Goal: Task Accomplishment & Management: Use online tool/utility

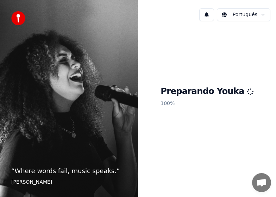
scroll to position [662, 0]
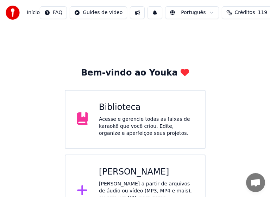
click at [131, 177] on div "[PERSON_NAME]" at bounding box center [146, 172] width 95 height 11
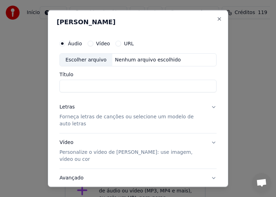
click at [76, 45] on label "Áudio" at bounding box center [75, 43] width 14 height 5
click at [65, 45] on button "Áudio" at bounding box center [62, 43] width 6 height 6
click at [78, 58] on div "Escolher arquivo" at bounding box center [86, 59] width 52 height 13
type input "**********"
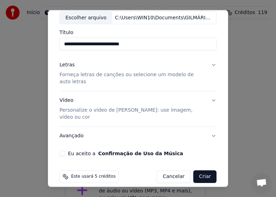
scroll to position [43, 0]
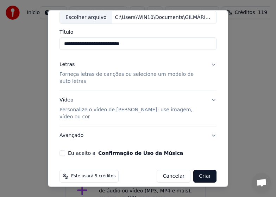
click at [91, 76] on p "Forneça letras de canções ou selecione um modelo de auto letras" at bounding box center [131, 78] width 145 height 14
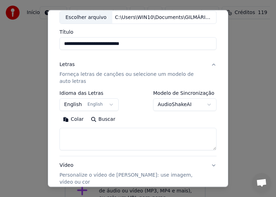
click at [98, 136] on textarea at bounding box center [137, 139] width 157 height 22
paste textarea "**********"
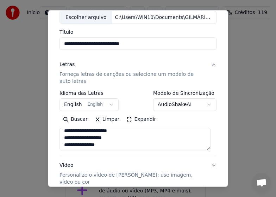
scroll to position [0, 0]
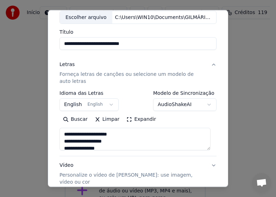
type textarea "**********"
click at [108, 105] on button "English English" at bounding box center [88, 104] width 59 height 13
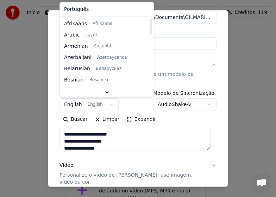
select select "**"
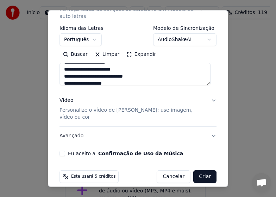
scroll to position [108, 0]
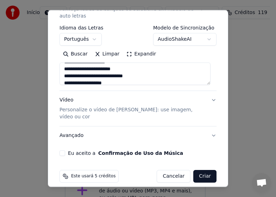
click at [70, 113] on p "Personalize o vídeo de [PERSON_NAME]: use imagem, vídeo ou cor" at bounding box center [131, 113] width 145 height 14
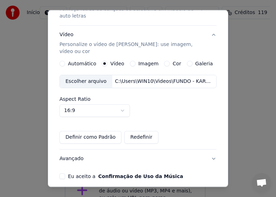
click at [83, 75] on div "Escolher arquivo" at bounding box center [86, 81] width 52 height 13
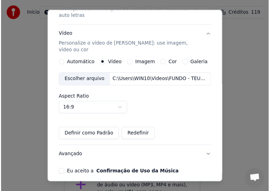
scroll to position [131, 0]
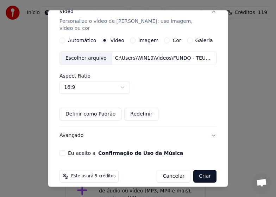
click at [63, 150] on button "Eu aceito a Confirmação de Uso da Música" at bounding box center [62, 153] width 6 height 6
click at [201, 170] on button "Criar" at bounding box center [204, 176] width 23 height 13
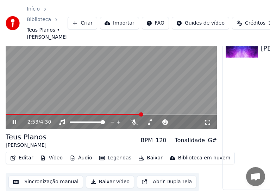
scroll to position [47, 0]
click at [16, 120] on icon at bounding box center [19, 122] width 16 height 6
click at [52, 180] on button "Sincronização manual" at bounding box center [45, 182] width 75 height 13
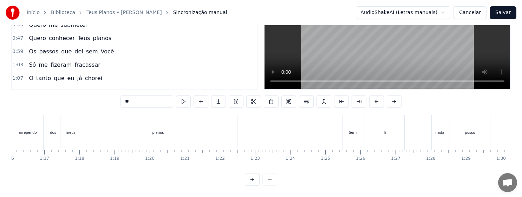
scroll to position [0, 2721]
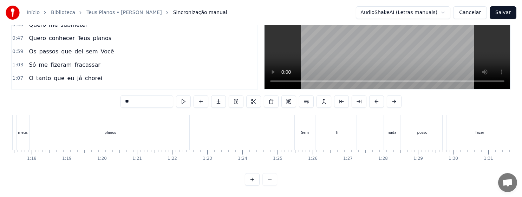
click at [302, 130] on div "Sem" at bounding box center [305, 132] width 8 height 5
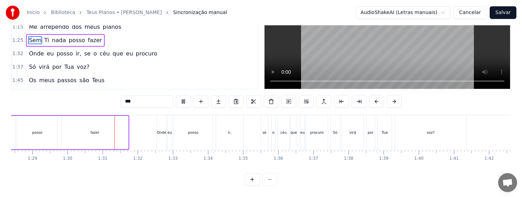
scroll to position [0, 3155]
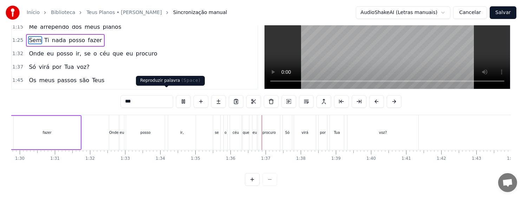
click at [176, 95] on button at bounding box center [183, 101] width 15 height 13
click at [381, 131] on div "voz?" at bounding box center [383, 132] width 71 height 35
type input "****"
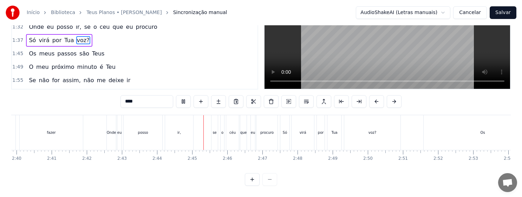
scroll to position [0, 5761]
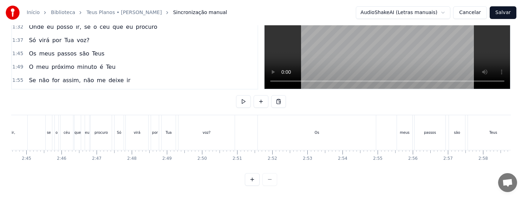
scroll to position [0, 5743]
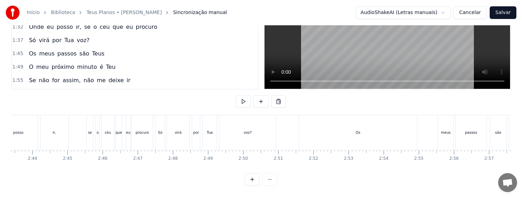
click at [357, 130] on div "Os" at bounding box center [358, 132] width 5 height 5
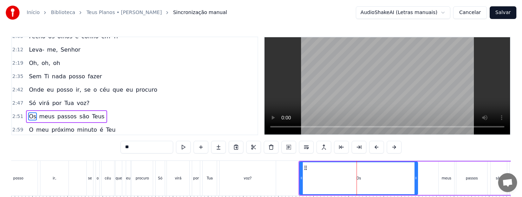
scroll to position [238, 0]
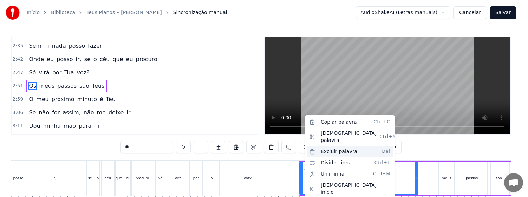
click at [334, 146] on div "Excluir palavra Del" at bounding box center [350, 151] width 86 height 11
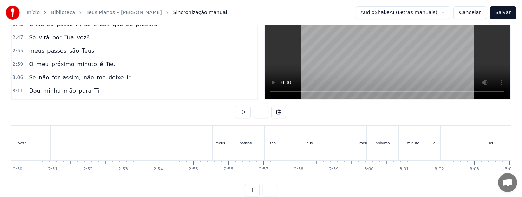
scroll to position [0, 5927]
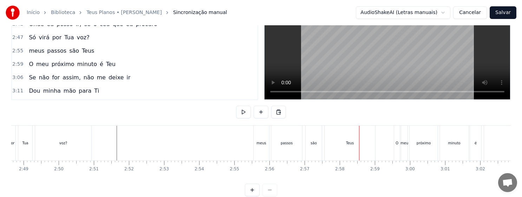
click at [264, 145] on div "meus" at bounding box center [261, 143] width 9 height 5
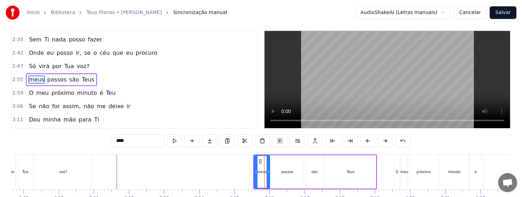
scroll to position [0, 0]
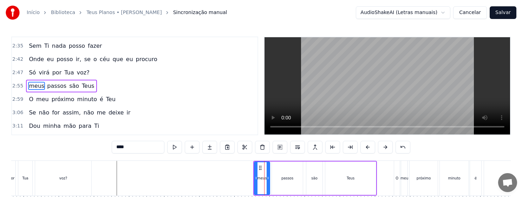
click at [112, 147] on input "****" at bounding box center [138, 147] width 53 height 13
type input "****"
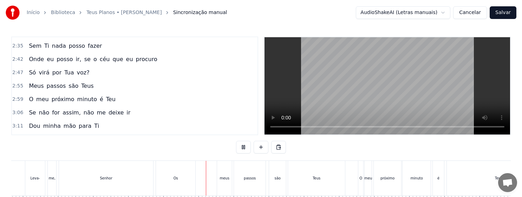
scroll to position [0, 7231]
click at [28, 181] on div "Os" at bounding box center [31, 178] width 39 height 35
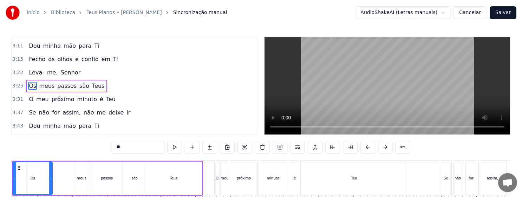
scroll to position [0, 7213]
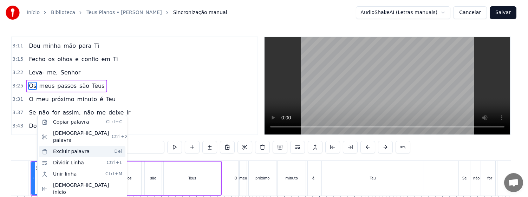
click at [71, 147] on div "Excluir palavra Del" at bounding box center [82, 151] width 86 height 11
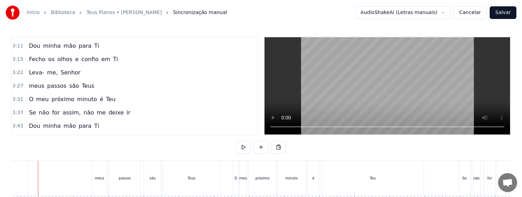
scroll to position [0, 7204]
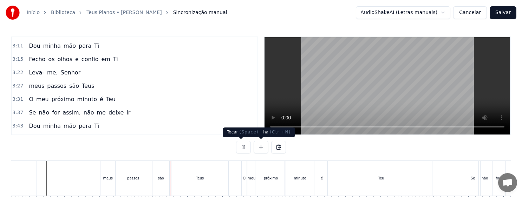
click at [240, 147] on button at bounding box center [243, 147] width 15 height 13
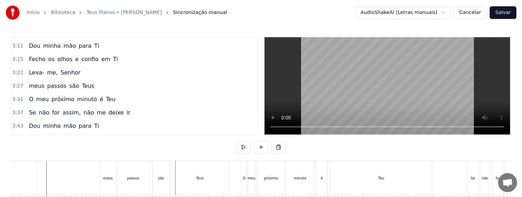
click at [103, 177] on div "meus" at bounding box center [108, 178] width 15 height 35
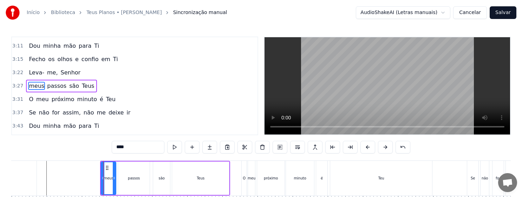
drag, startPoint x: 99, startPoint y: 147, endPoint x: 100, endPoint y: 152, distance: 5.4
click at [112, 147] on input "****" at bounding box center [138, 147] width 53 height 13
type input "****"
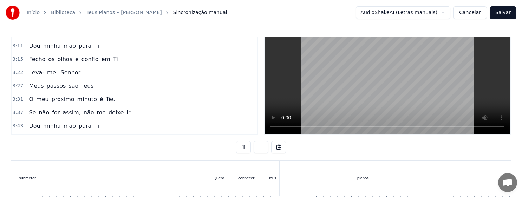
scroll to position [0, 8990]
click at [504, 14] on button "Salvar" at bounding box center [503, 12] width 27 height 13
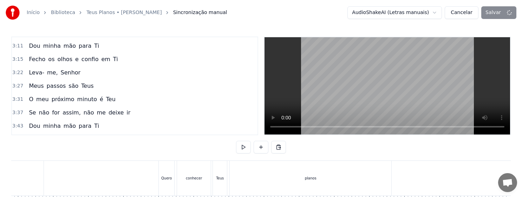
scroll to position [0, 8991]
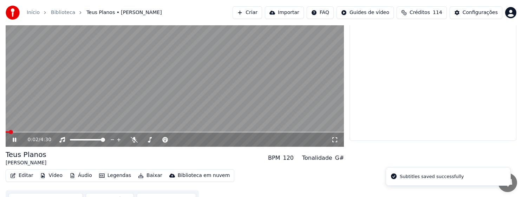
scroll to position [80, 0]
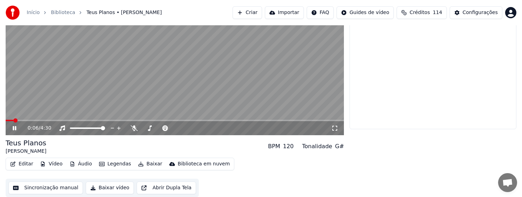
click at [117, 116] on video at bounding box center [175, 40] width 338 height 190
click at [15, 128] on icon at bounding box center [14, 128] width 4 height 5
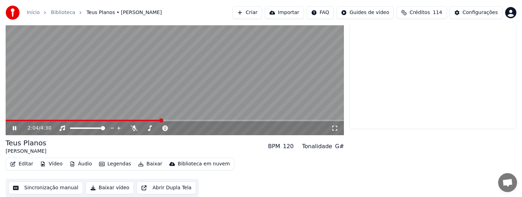
click at [161, 120] on span at bounding box center [161, 120] width 4 height 4
click at [118, 187] on button "Baixar vídeo" at bounding box center [110, 188] width 48 height 13
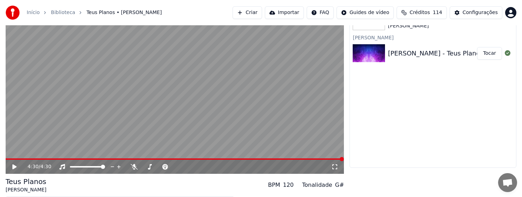
scroll to position [0, 0]
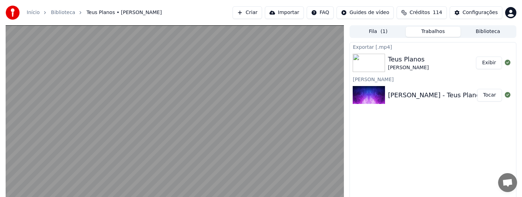
click at [493, 63] on button "Exibir" at bounding box center [489, 63] width 26 height 13
